Goal: Task Accomplishment & Management: Manage account settings

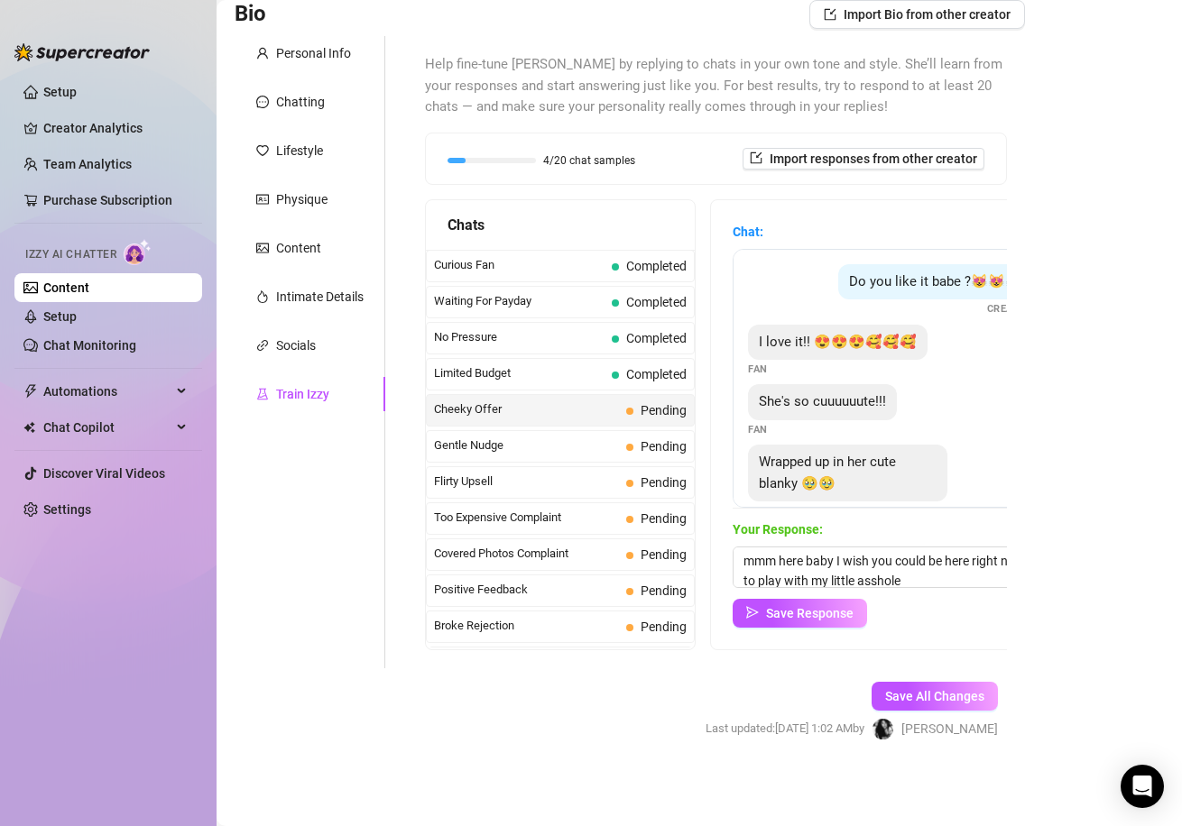
scroll to position [7, 0]
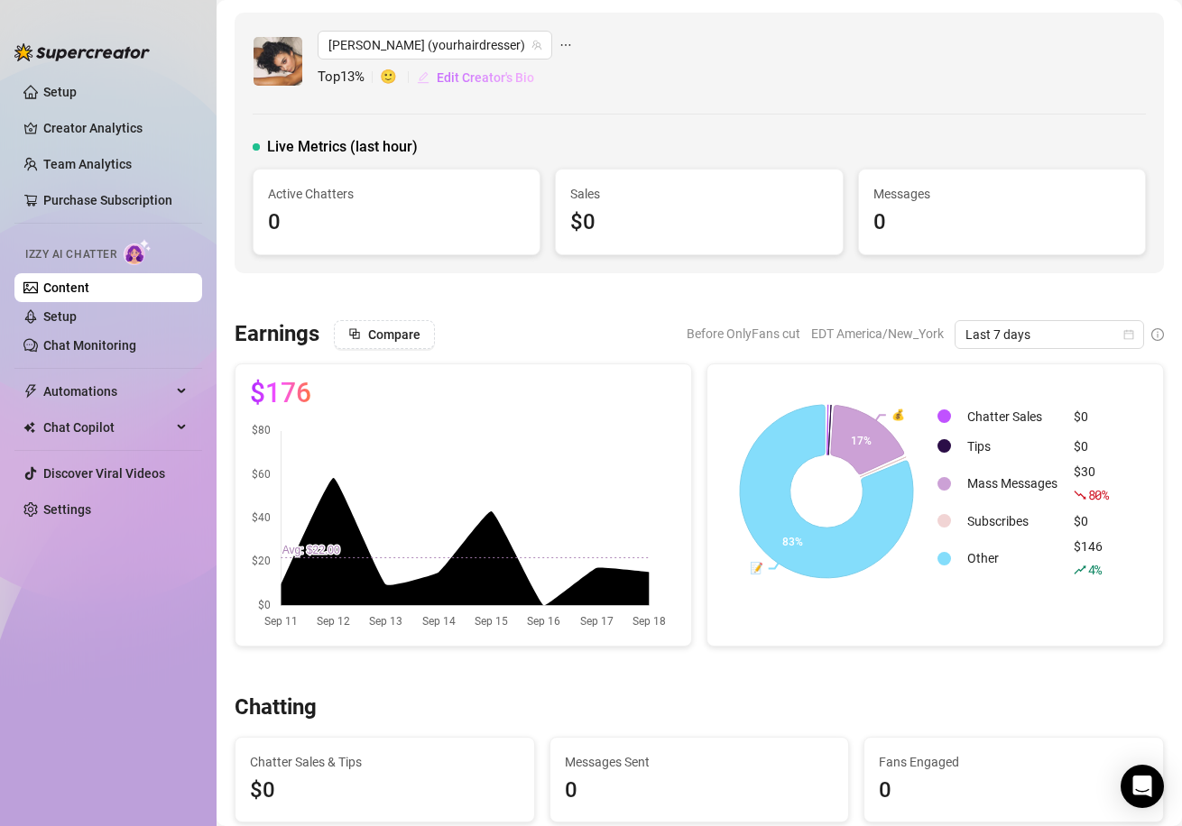
click at [507, 74] on span "Edit Creator's Bio" at bounding box center [485, 77] width 97 height 14
